Goal: Transaction & Acquisition: Purchase product/service

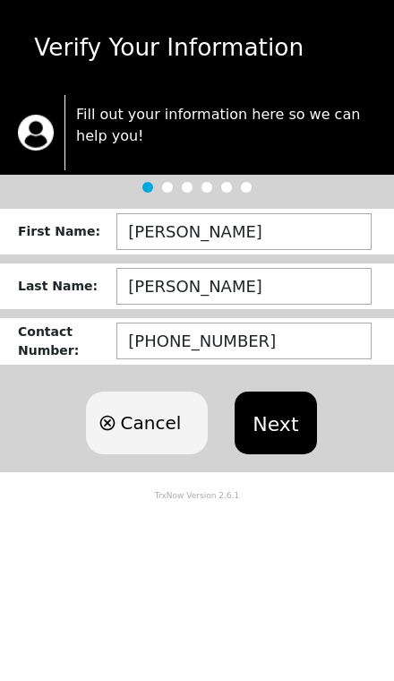
click at [274, 423] on button "Next" at bounding box center [276, 423] width 82 height 63
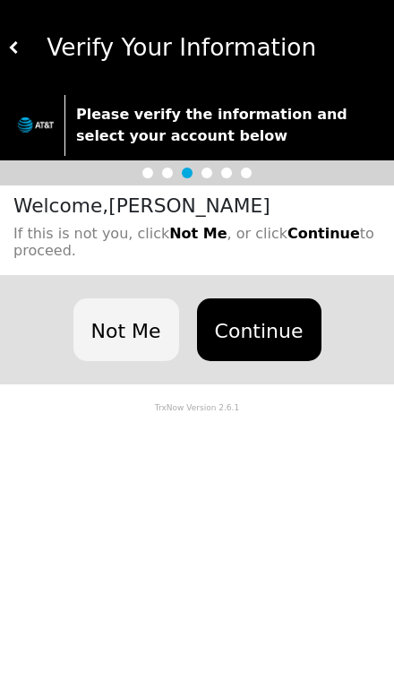
click at [267, 329] on button "Continue" at bounding box center [259, 329] width 125 height 63
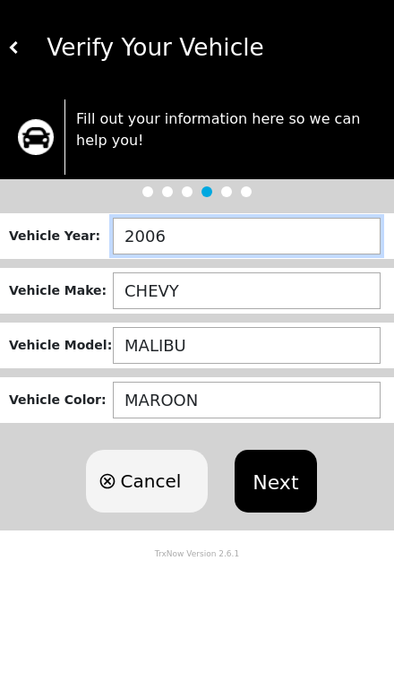
click at [214, 226] on input "2006" at bounding box center [247, 236] width 268 height 37
type input "2___"
type input "2008"
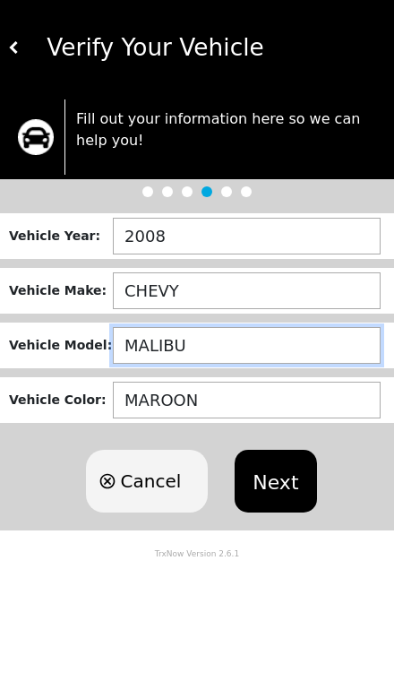
click at [225, 343] on input "MALIBU" at bounding box center [247, 345] width 268 height 37
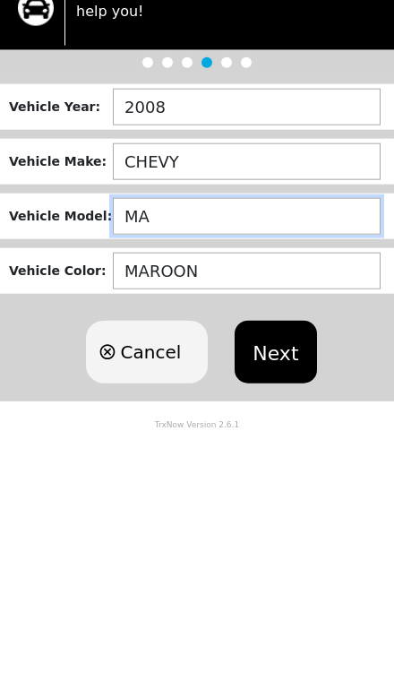
type input "M"
type input "SUBRAN"
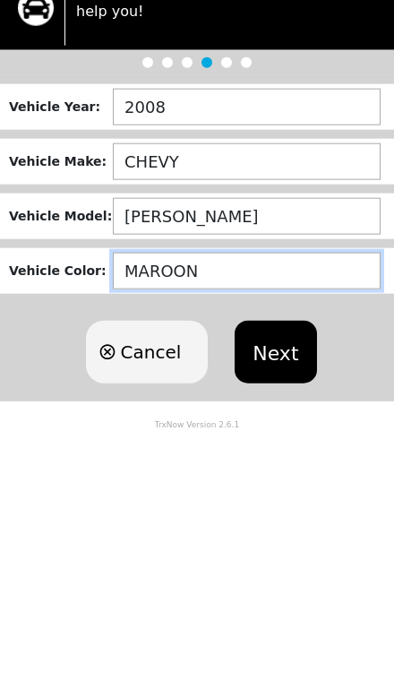
click at [246, 382] on input "MAROON" at bounding box center [247, 400] width 268 height 37
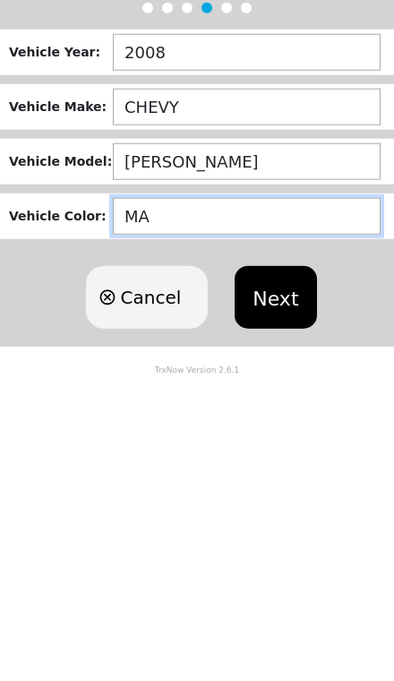
type input "M"
type input "TAN"
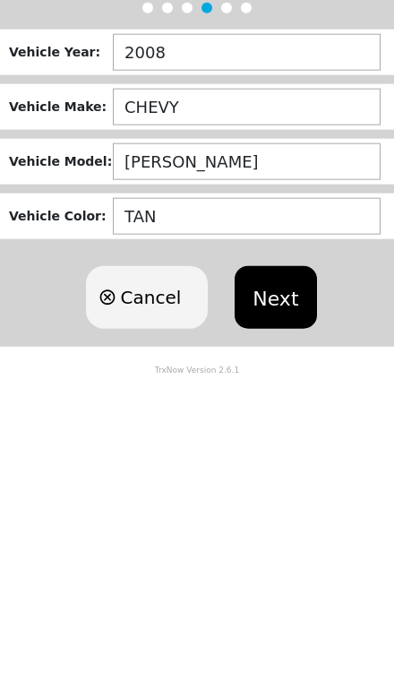
click at [280, 450] on button "Next" at bounding box center [276, 481] width 82 height 63
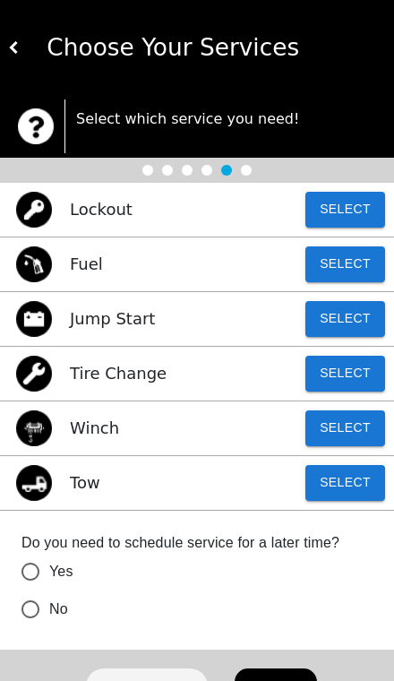
click at [348, 203] on button "Select" at bounding box center [346, 210] width 80 height 36
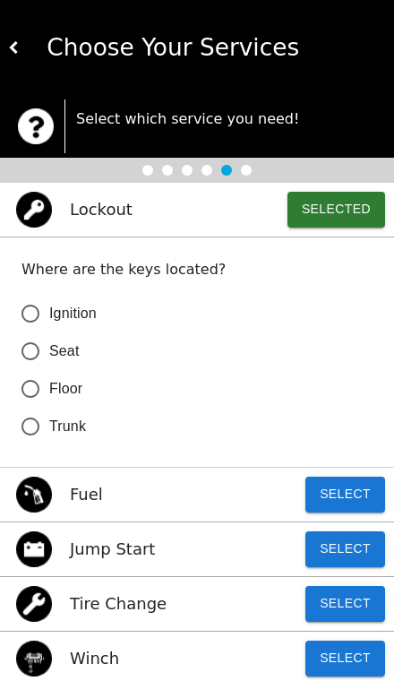
click at [38, 313] on input "Ignition" at bounding box center [31, 314] width 38 height 38
radio input "false"
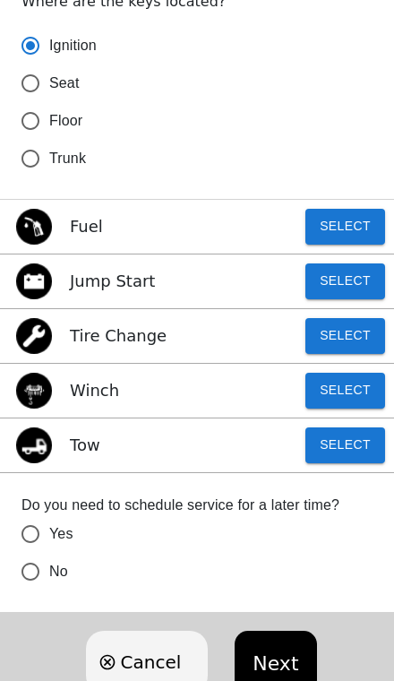
scroll to position [291, 0]
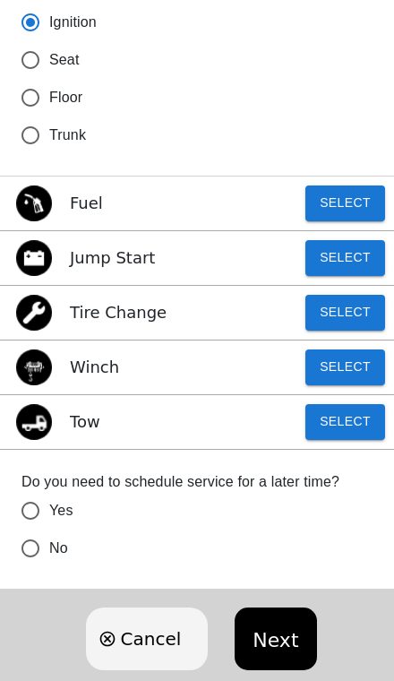
click at [30, 554] on input "No" at bounding box center [31, 549] width 38 height 38
radio input "false"
radio input "true"
click at [275, 640] on button "Next" at bounding box center [276, 639] width 82 height 63
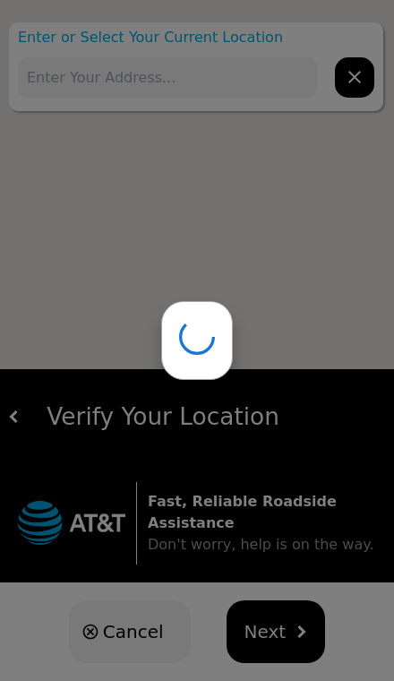
scroll to position [19, 0]
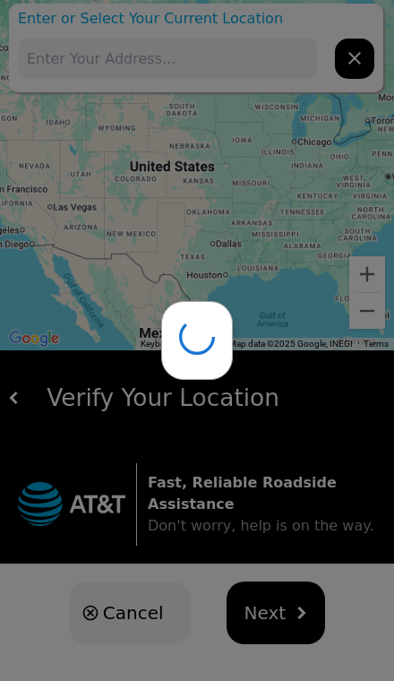
type input "1705 Gibralter Dr, Jackson, MS 39204, USA"
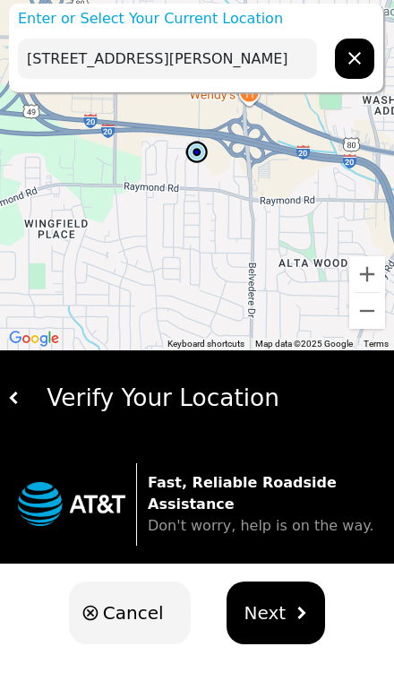
scroll to position [0, 0]
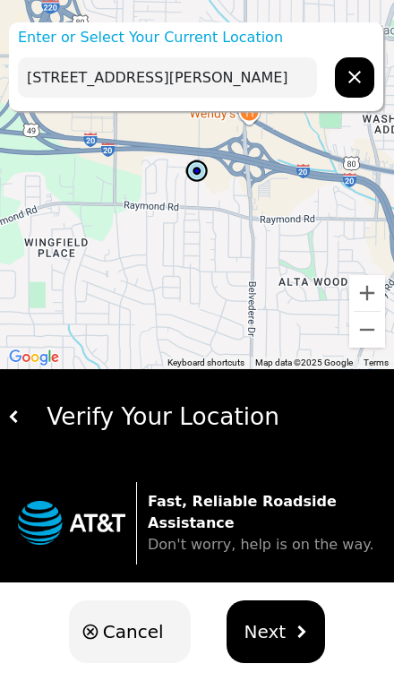
click at [279, 628] on span "Next" at bounding box center [266, 631] width 42 height 27
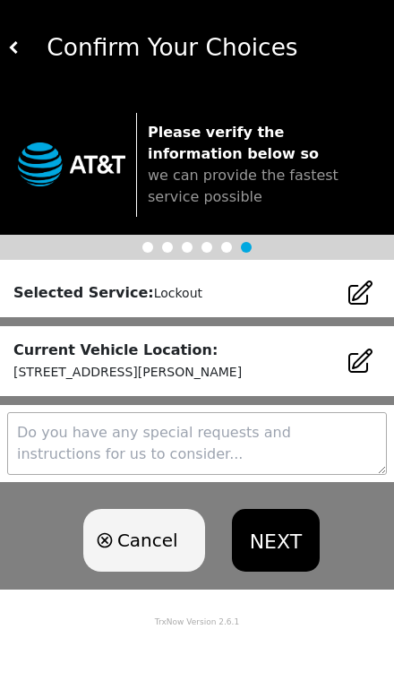
click at [291, 548] on button "NEXT" at bounding box center [276, 540] width 88 height 63
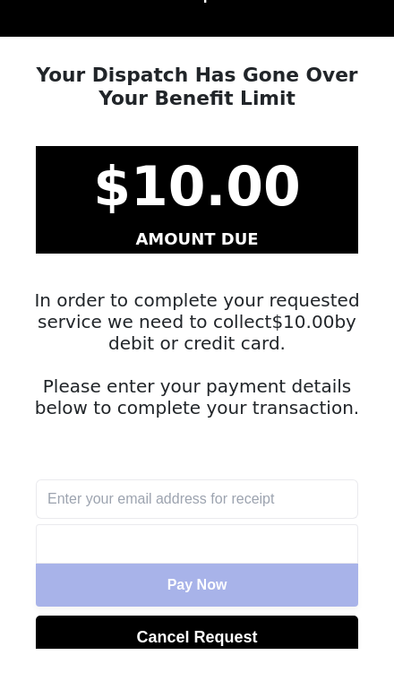
scroll to position [25, 0]
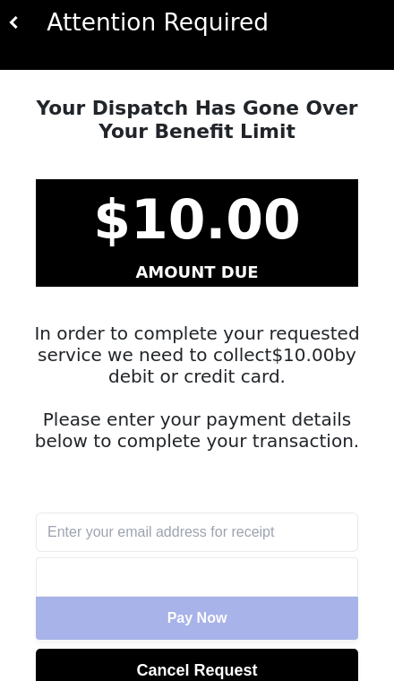
click at [240, 528] on input "text" at bounding box center [197, 532] width 323 height 39
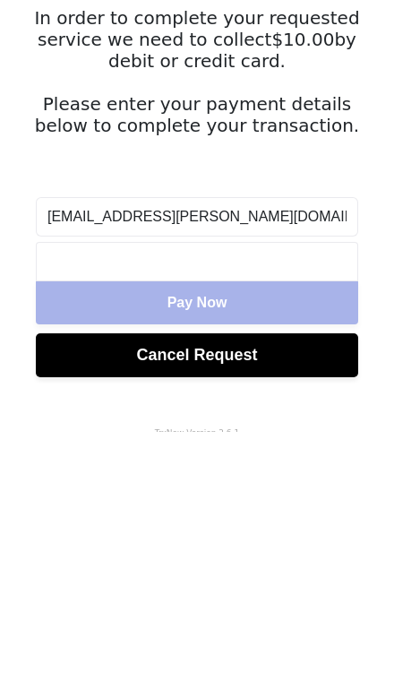
type input "J.tambria@yahoo.com"
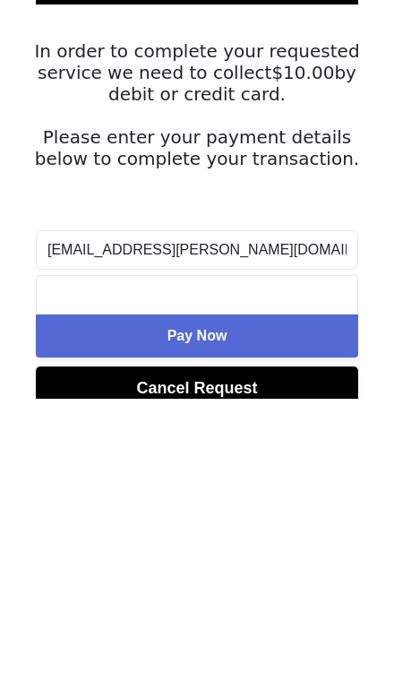
scroll to position [98, 0]
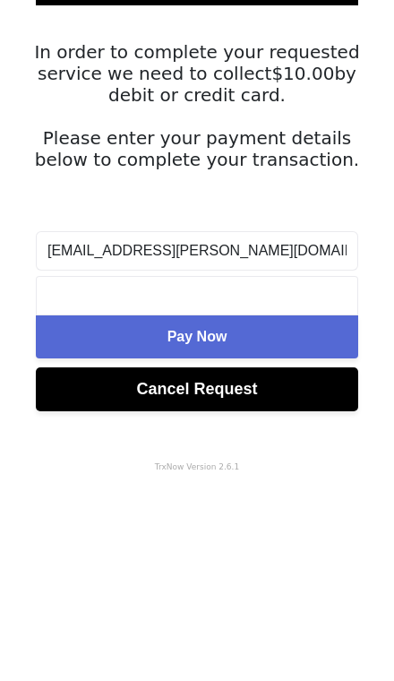
click at [270, 524] on button "Pay Now" at bounding box center [197, 545] width 323 height 43
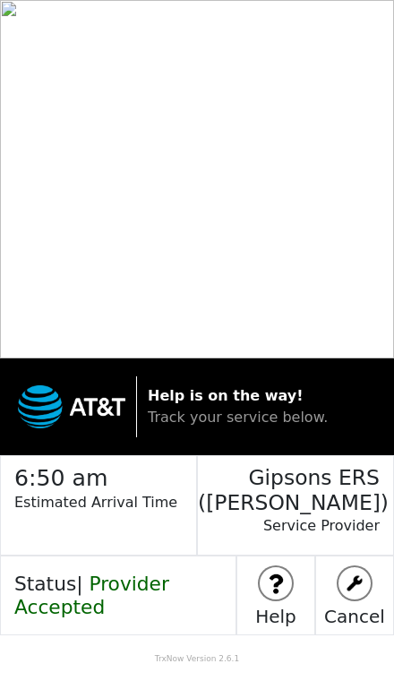
scroll to position [0, 0]
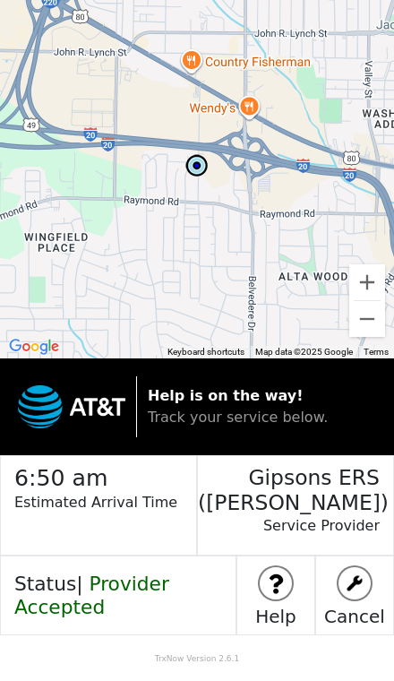
click at [303, 494] on h3 "Gipsons ERS ([PERSON_NAME])" at bounding box center [289, 485] width 182 height 59
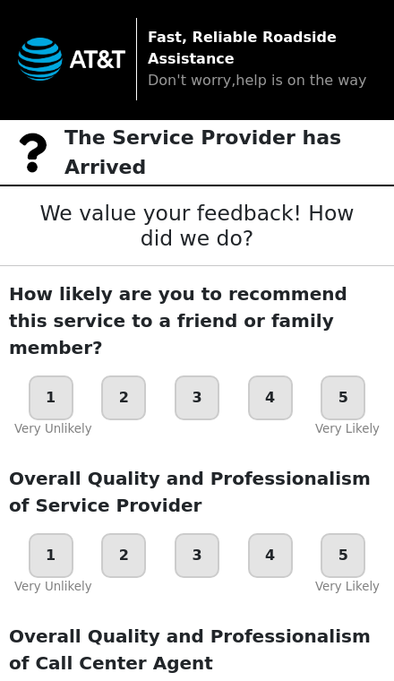
click at [191, 137] on p "The Service Provider has Arrived" at bounding box center [230, 152] width 330 height 59
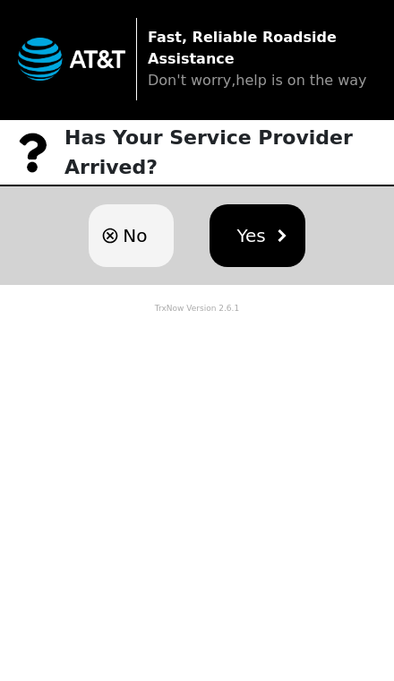
click at [125, 228] on span "No" at bounding box center [135, 235] width 24 height 27
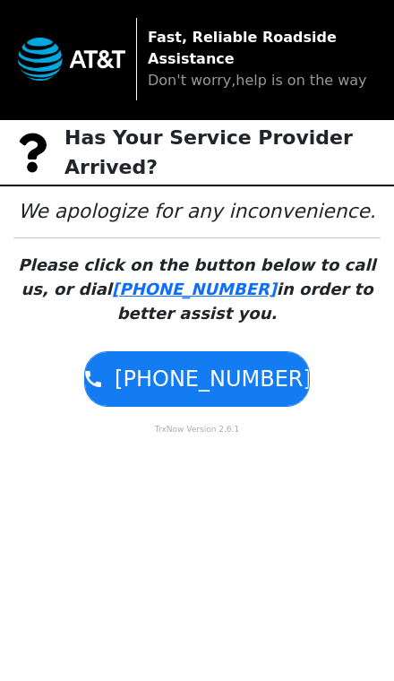
click at [203, 376] on span "[PHONE_NUMBER]" at bounding box center [213, 379] width 197 height 32
click at [215, 356] on link "[PHONE_NUMBER]" at bounding box center [197, 379] width 224 height 54
